Goal: Transaction & Acquisition: Purchase product/service

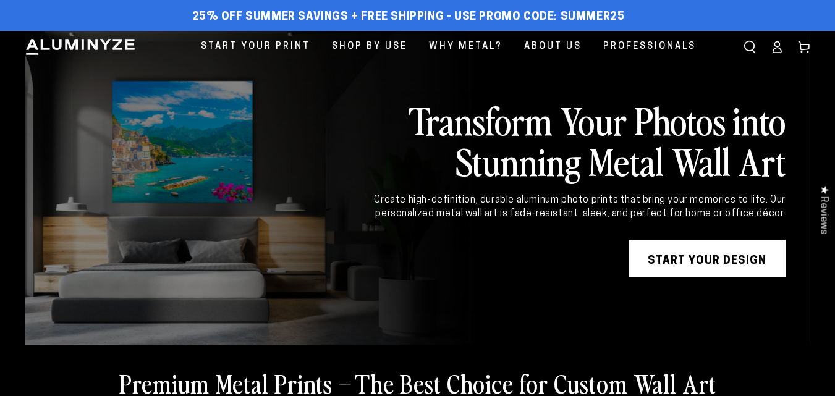
click at [728, 258] on link "START YOUR DESIGN" at bounding box center [707, 258] width 157 height 37
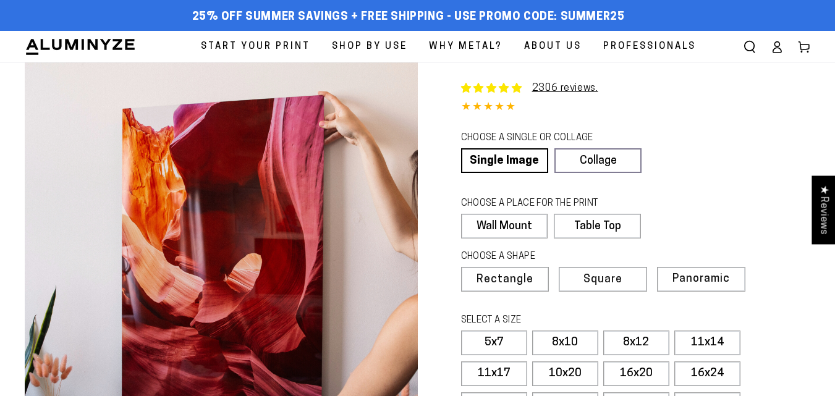
select select "**********"
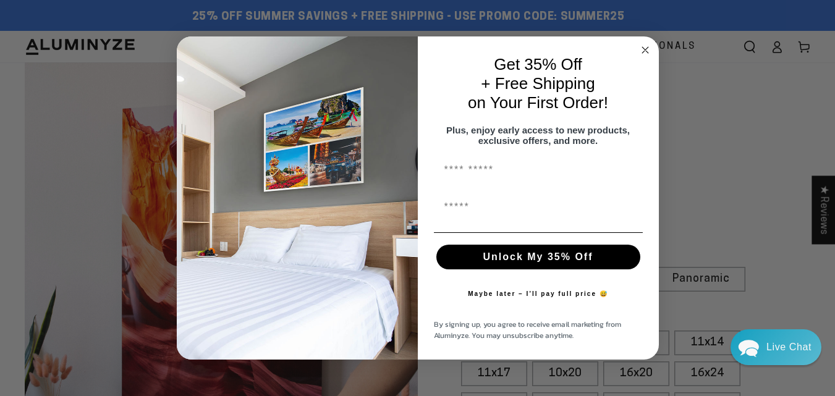
click at [645, 45] on circle "Close dialog" at bounding box center [645, 50] width 14 height 14
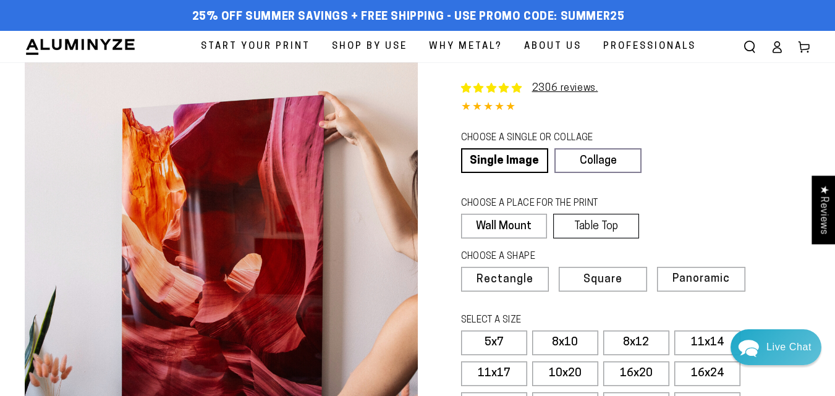
click at [602, 232] on label "Table Top" at bounding box center [596, 226] width 86 height 25
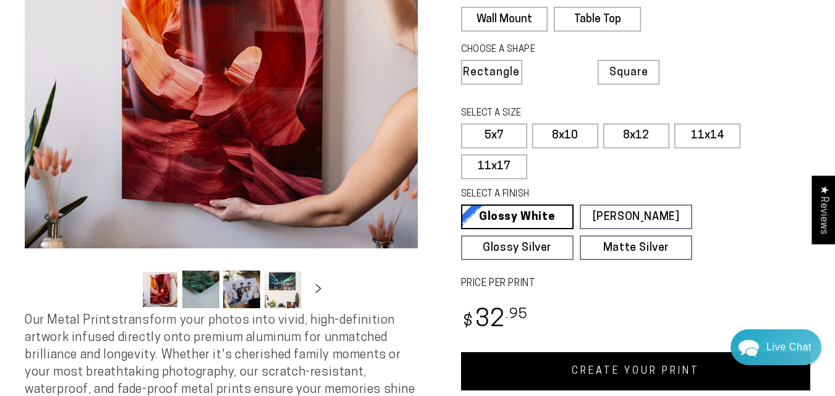
scroll to position [148, 0]
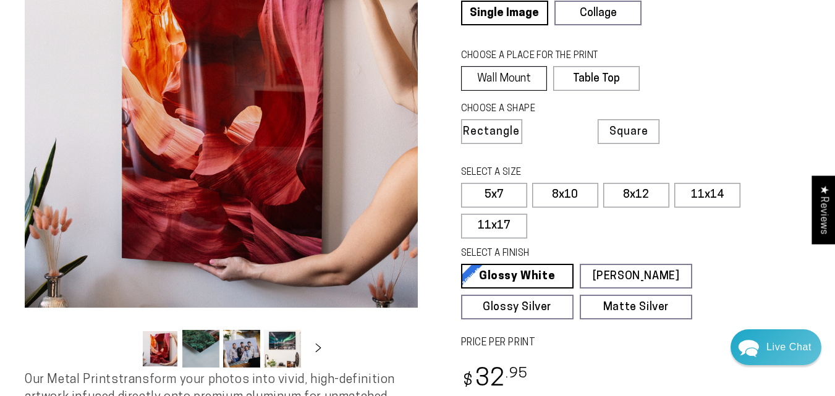
click at [509, 77] on label "Wall Mount" at bounding box center [504, 78] width 87 height 25
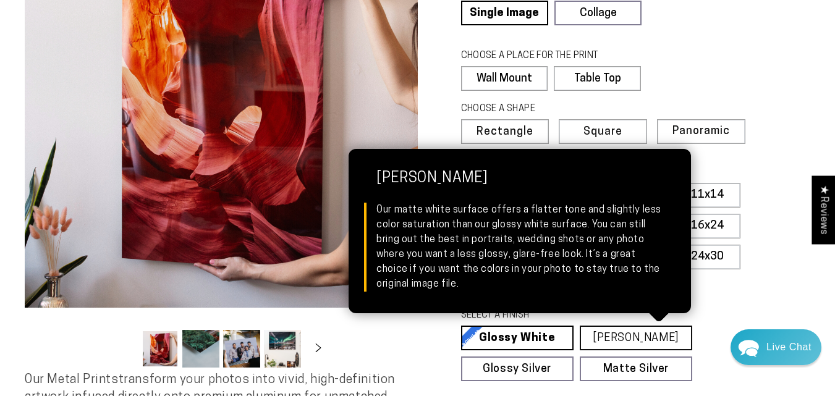
click at [666, 342] on link "Matte White Matte White Our matte white surface offers a flatter tone and sligh…" at bounding box center [636, 338] width 113 height 25
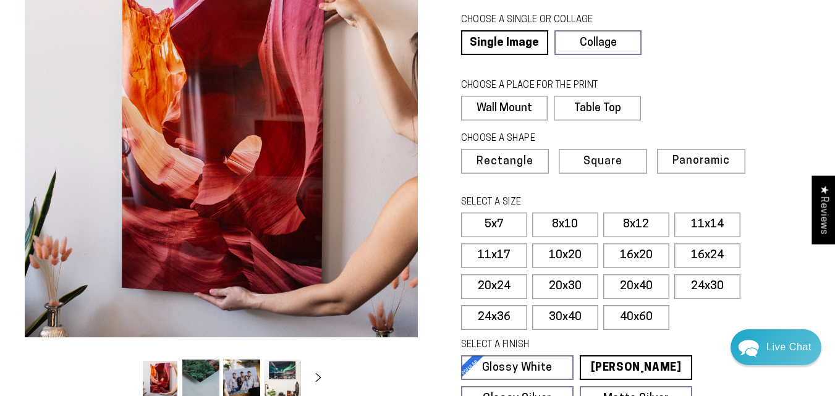
scroll to position [108, 0]
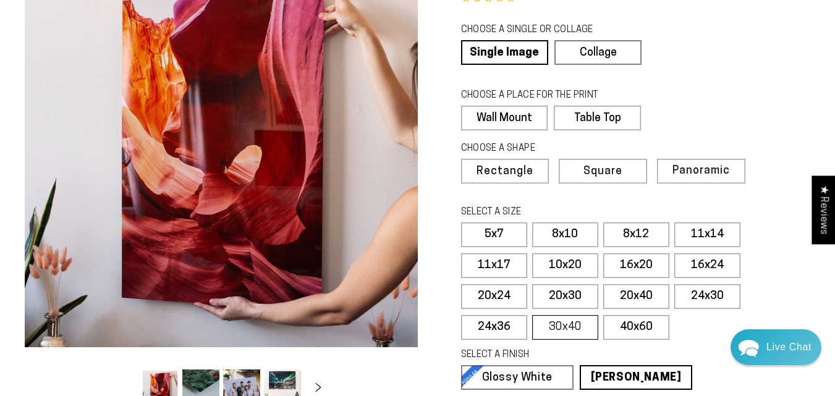
click at [568, 328] on label "30x40" at bounding box center [565, 327] width 66 height 25
click at [576, 331] on label "30x40" at bounding box center [565, 327] width 66 height 25
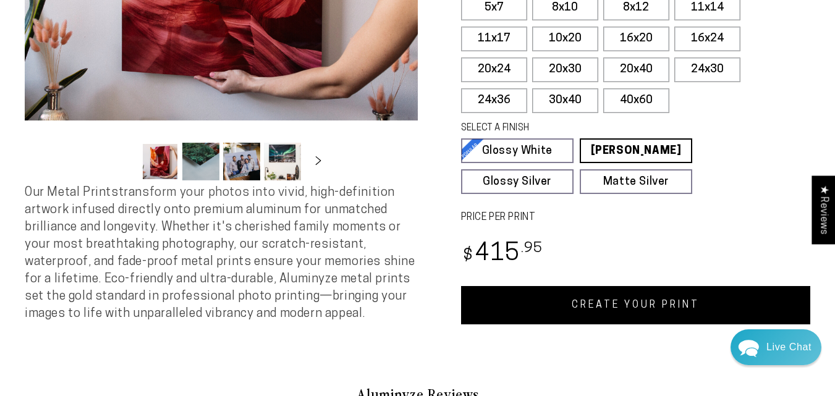
scroll to position [325, 0]
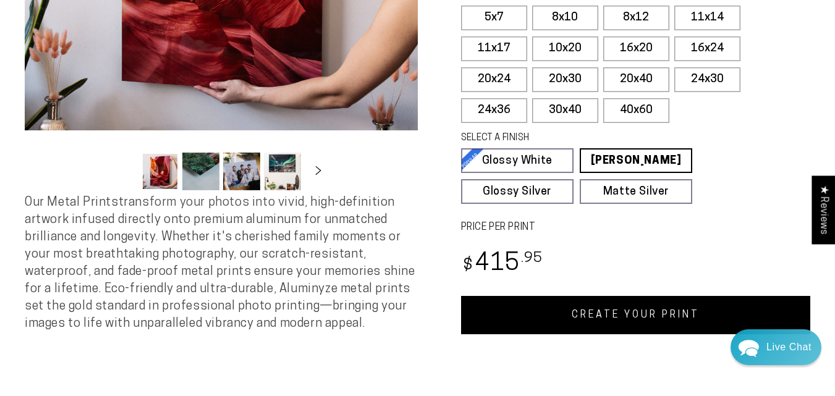
click at [615, 299] on link "CREATE YOUR PRINT" at bounding box center [636, 315] width 350 height 38
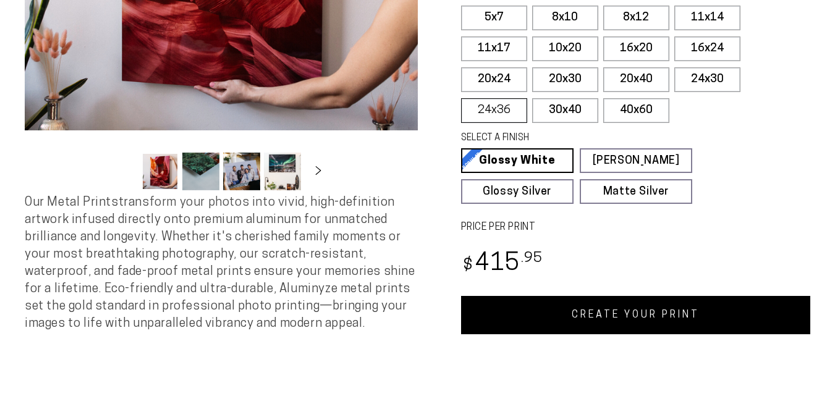
select select "**********"
click at [471, 101] on label "24x36" at bounding box center [494, 110] width 66 height 25
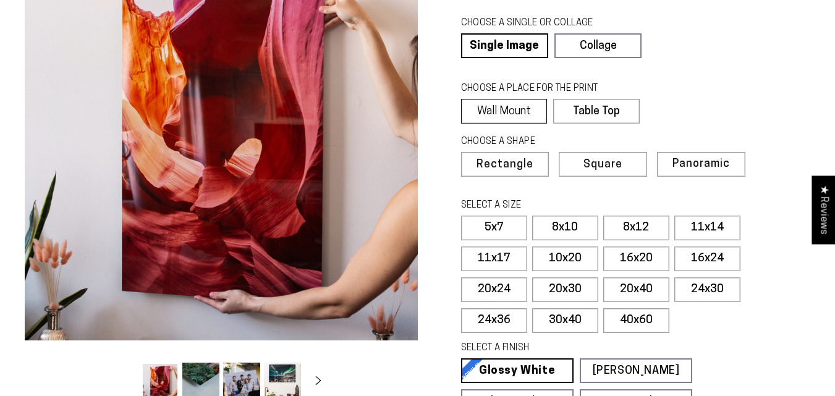
scroll to position [325, 0]
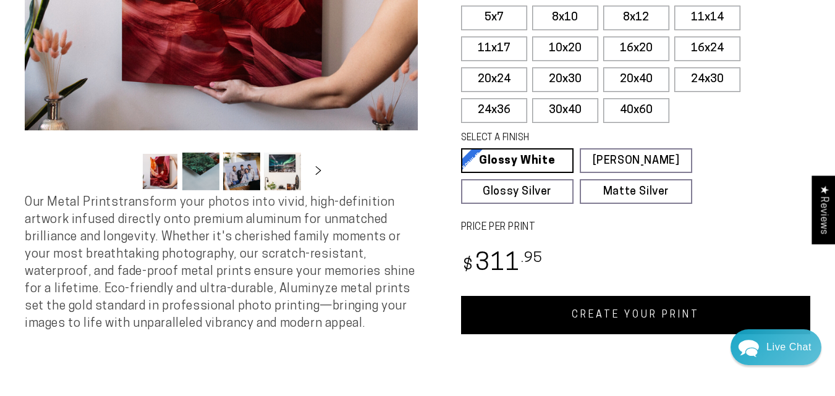
click at [639, 315] on link "CREATE YOUR PRINT" at bounding box center [636, 315] width 350 height 38
